Goal: Transaction & Acquisition: Purchase product/service

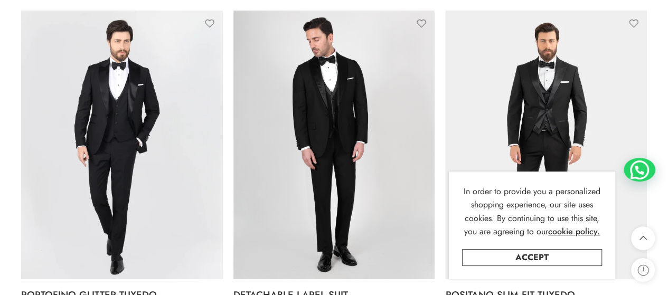
scroll to position [1214, 0]
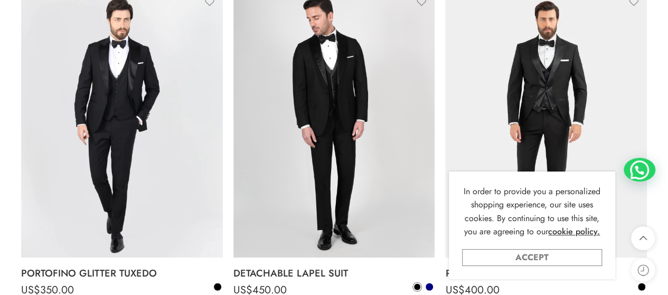
click at [486, 253] on link "Accept" at bounding box center [532, 257] width 140 height 17
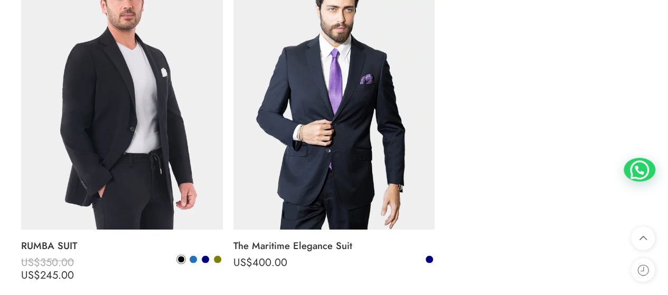
scroll to position [2903, 0]
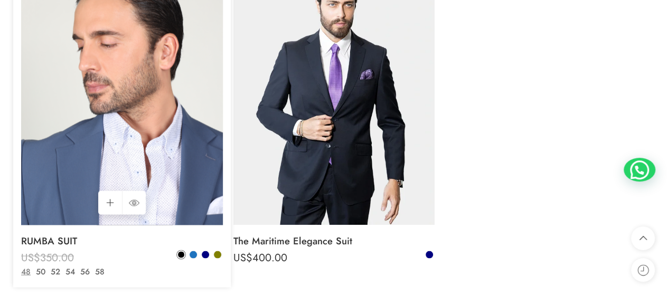
click at [98, 157] on img at bounding box center [122, 90] width 202 height 269
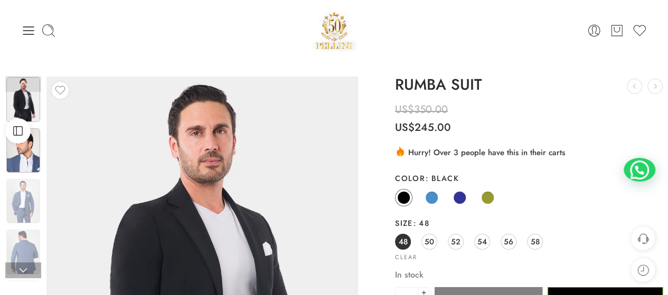
click at [17, 163] on img at bounding box center [23, 150] width 34 height 44
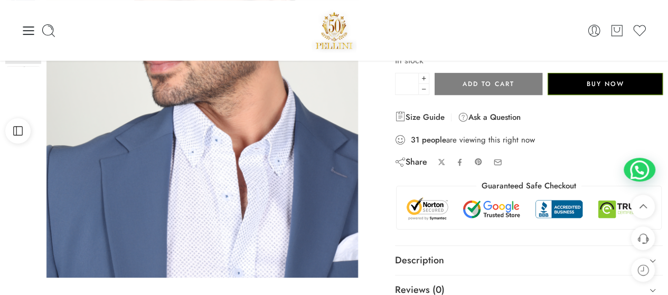
scroll to position [158, 0]
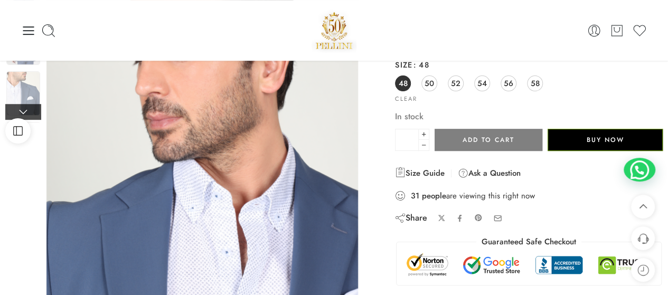
click at [27, 104] on link at bounding box center [23, 112] width 36 height 16
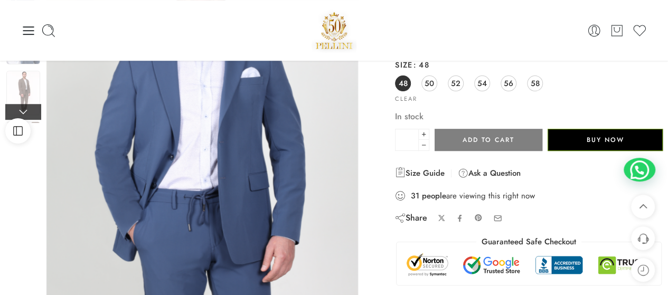
click at [27, 104] on link at bounding box center [23, 112] width 36 height 16
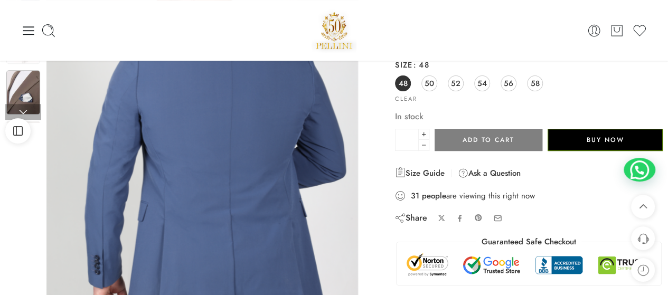
click at [25, 78] on img at bounding box center [23, 92] width 34 height 44
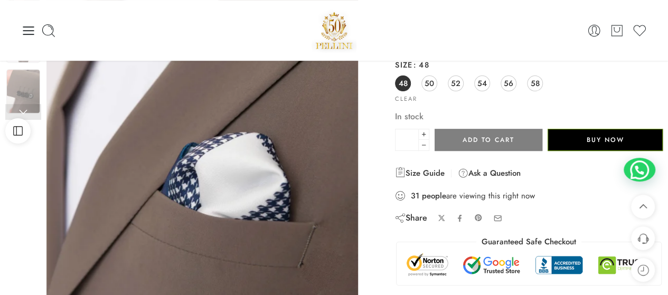
click at [25, 78] on img at bounding box center [23, 91] width 34 height 44
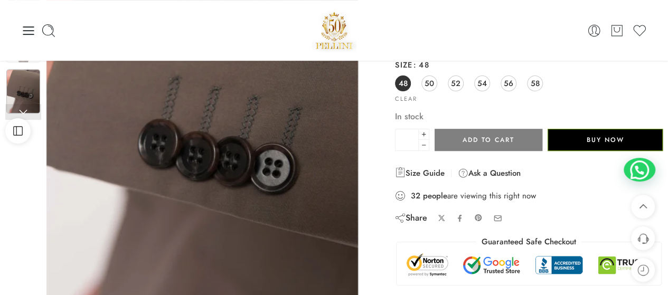
click at [25, 78] on img at bounding box center [23, 91] width 34 height 44
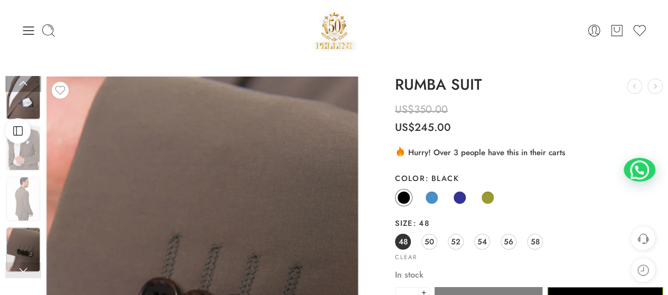
click at [25, 102] on img at bounding box center [23, 97] width 34 height 44
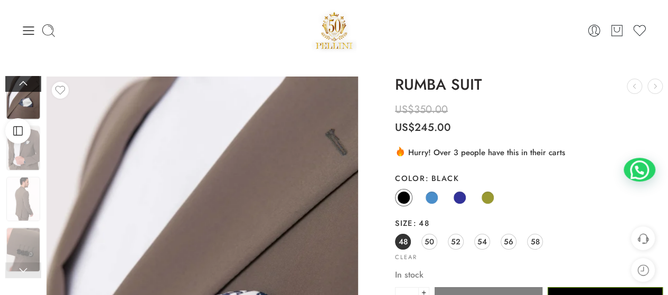
click at [25, 80] on link at bounding box center [23, 84] width 36 height 16
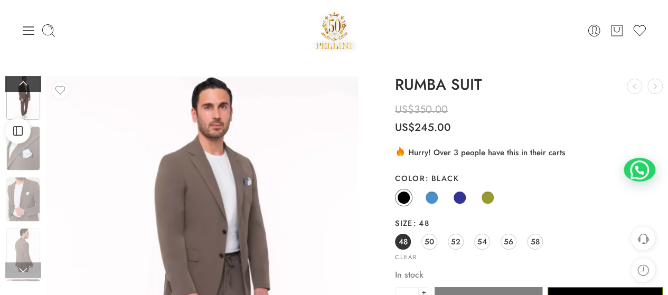
click at [25, 81] on link at bounding box center [23, 84] width 36 height 16
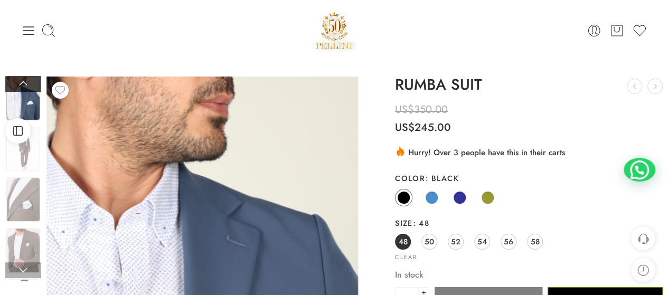
click at [25, 81] on link at bounding box center [23, 84] width 36 height 16
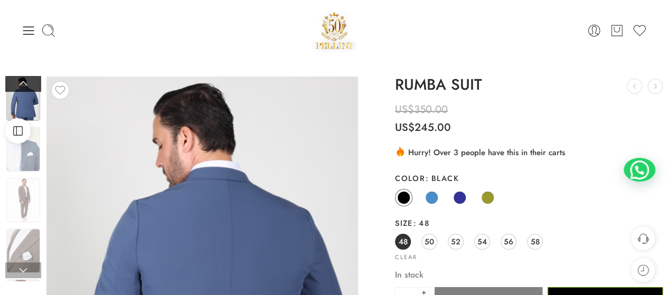
click at [25, 81] on link at bounding box center [23, 84] width 36 height 16
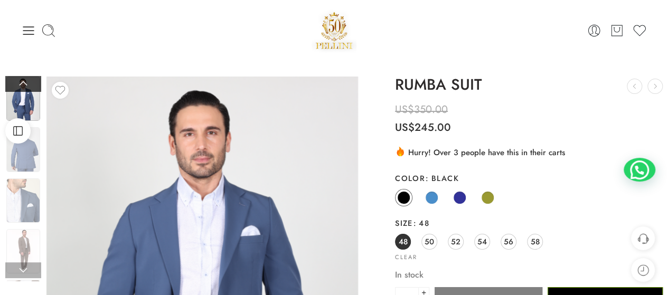
click at [25, 81] on link at bounding box center [23, 84] width 36 height 16
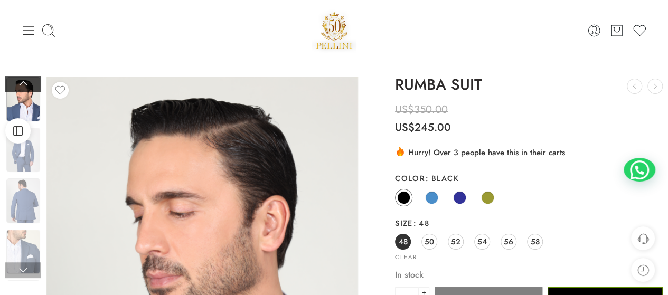
click at [25, 81] on link at bounding box center [23, 84] width 36 height 16
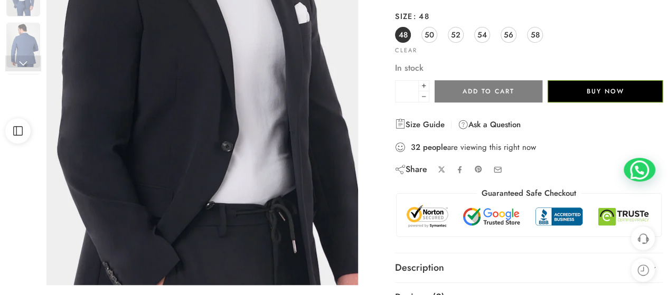
scroll to position [211, 0]
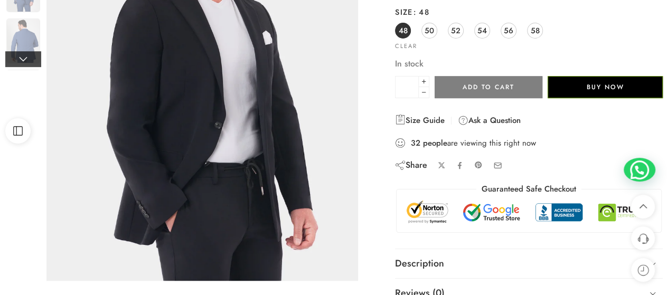
click at [22, 66] on link at bounding box center [23, 59] width 36 height 16
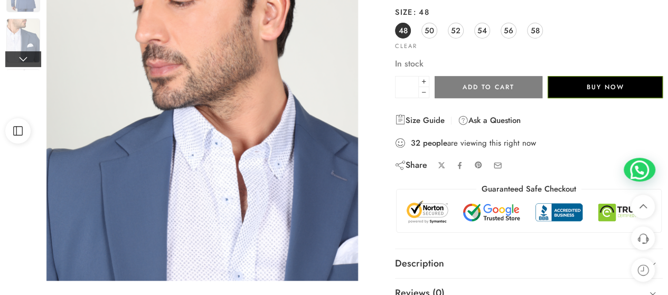
click at [22, 66] on link at bounding box center [23, 59] width 36 height 16
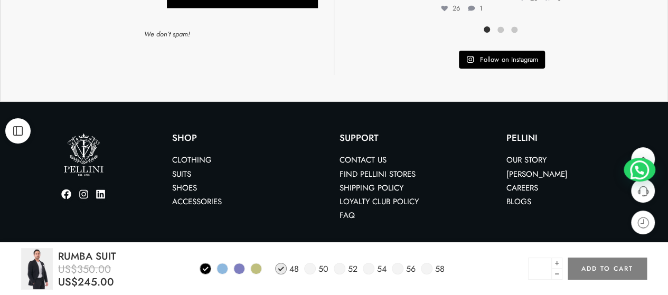
scroll to position [897, 0]
